Goal: Task Accomplishment & Management: Complete application form

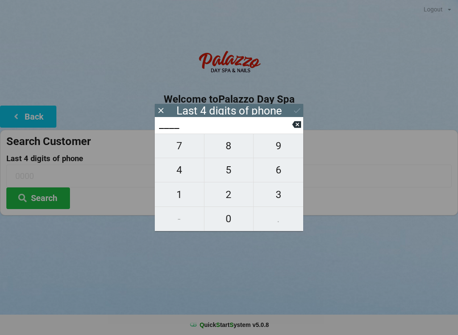
click at [178, 150] on span "7" at bounding box center [179, 146] width 49 height 18
type input "7___"
click at [276, 152] on span "9" at bounding box center [278, 146] width 50 height 18
type input "79__"
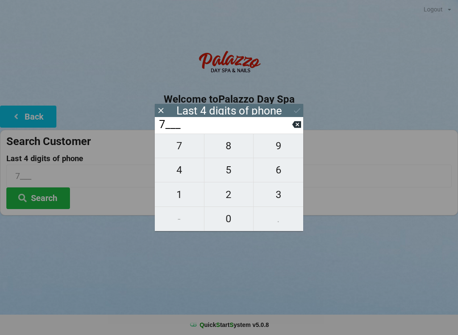
type input "79__"
click at [223, 225] on span "0" at bounding box center [228, 219] width 49 height 18
type input "790_"
click at [181, 169] on span "4" at bounding box center [179, 170] width 49 height 18
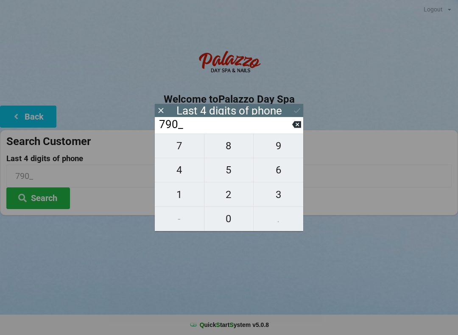
type input "7904"
click at [348, 167] on input "7904" at bounding box center [228, 175] width 445 height 22
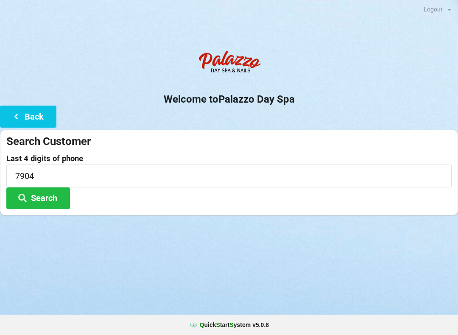
click at [99, 195] on div "Last 4 digits of phone 7904 Search" at bounding box center [228, 181] width 445 height 55
click at [39, 120] on button "Back" at bounding box center [28, 117] width 56 height 22
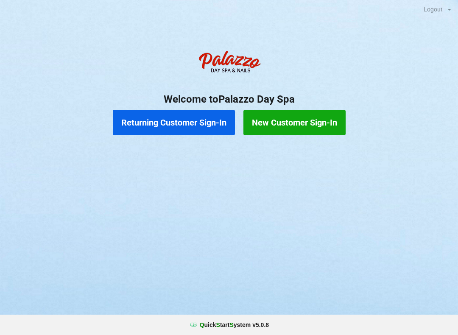
click at [301, 126] on button "New Customer Sign-In" at bounding box center [294, 122] width 102 height 25
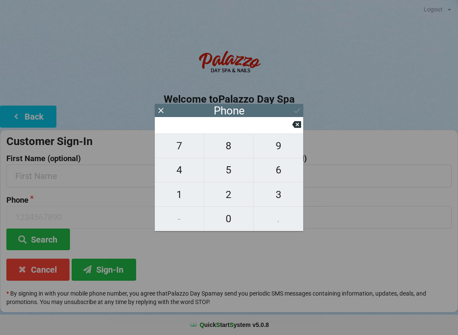
click at [181, 144] on span "7" at bounding box center [179, 146] width 49 height 18
type input "7"
click at [293, 128] on icon at bounding box center [296, 124] width 9 height 7
click at [275, 195] on span "3" at bounding box center [278, 195] width 50 height 18
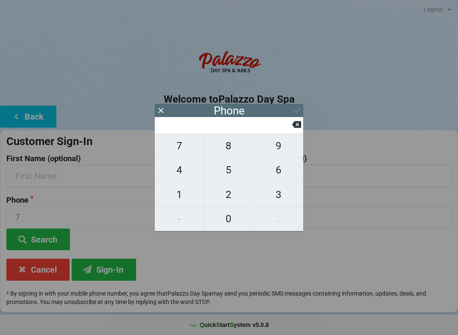
type input "3"
click at [229, 190] on span "2" at bounding box center [228, 195] width 49 height 18
type input "32"
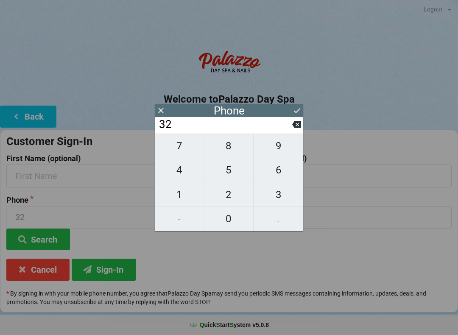
click at [180, 191] on span "1" at bounding box center [179, 195] width 49 height 18
type input "321"
click at [278, 145] on span "9" at bounding box center [278, 146] width 50 height 18
type input "3219"
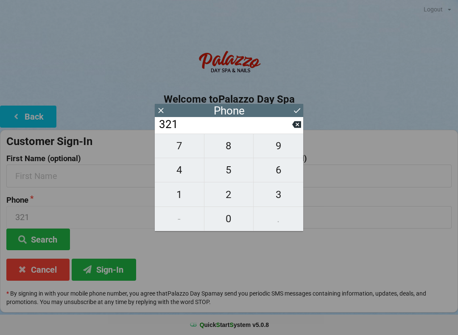
type input "3219"
click at [283, 176] on span "6" at bounding box center [278, 170] width 50 height 18
type input "32196"
click at [185, 192] on span "1" at bounding box center [179, 195] width 49 height 18
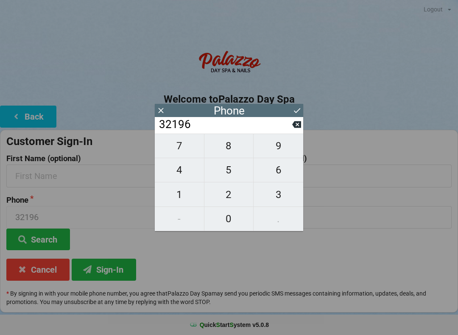
type input "321961"
click at [175, 151] on span "7" at bounding box center [179, 146] width 49 height 18
type input "3219617"
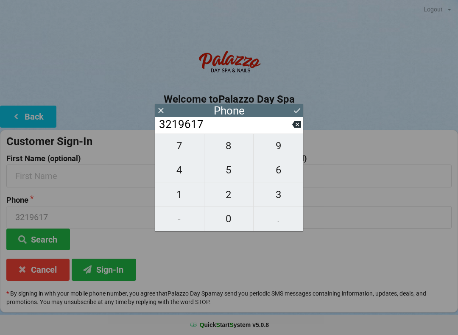
click at [276, 153] on span "9" at bounding box center [278, 146] width 50 height 18
type input "32196179"
click at [228, 226] on span "0" at bounding box center [228, 219] width 49 height 18
type input "321961790"
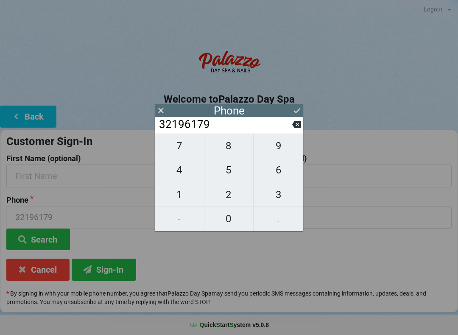
type input "321961790"
click at [180, 171] on span "4" at bounding box center [179, 170] width 49 height 18
type input "3219617904"
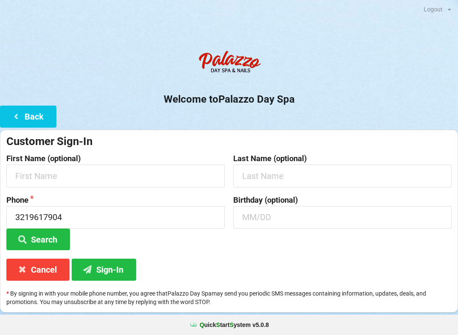
click at [349, 201] on label "Birthday (optional)" at bounding box center [342, 200] width 218 height 8
click at [87, 173] on input "text" at bounding box center [115, 175] width 218 height 22
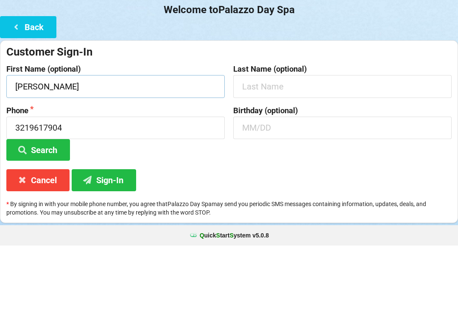
type input "[PERSON_NAME]"
click at [306, 164] on input "text" at bounding box center [342, 175] width 218 height 22
type input "[PERSON_NAME]"
click at [289, 206] on input "text" at bounding box center [342, 217] width 218 height 22
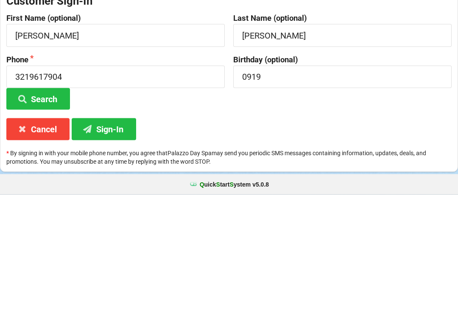
click at [111, 258] on button "Sign-In" at bounding box center [104, 269] width 64 height 22
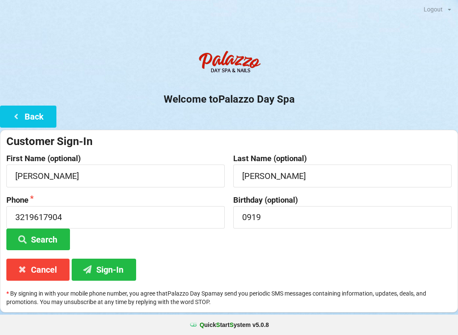
click at [105, 263] on button "Sign-In" at bounding box center [104, 269] width 64 height 22
click at [281, 217] on input "0919" at bounding box center [342, 217] width 218 height 22
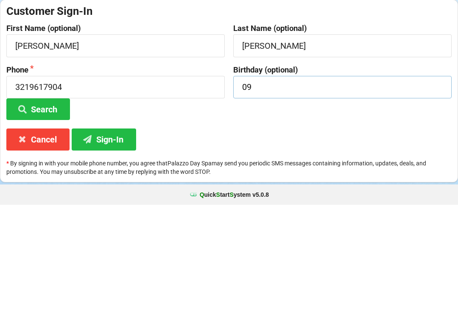
type input "0"
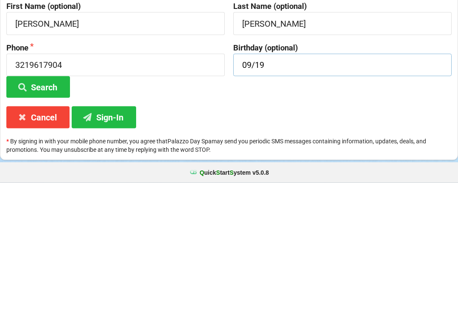
type input "09/19"
click at [102, 258] on button "Sign-In" at bounding box center [104, 269] width 64 height 22
